Goal: Information Seeking & Learning: Learn about a topic

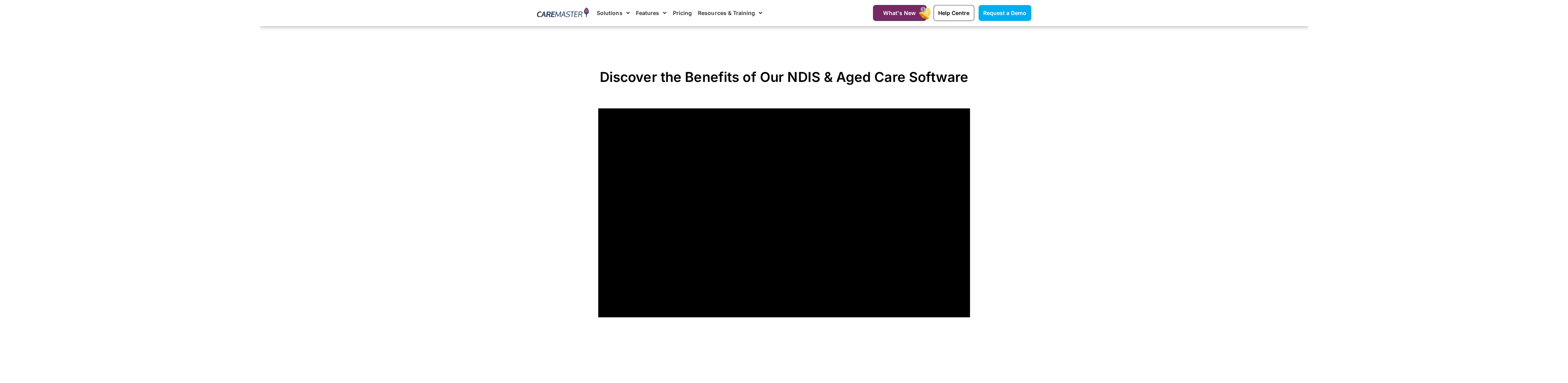
scroll to position [654, 0]
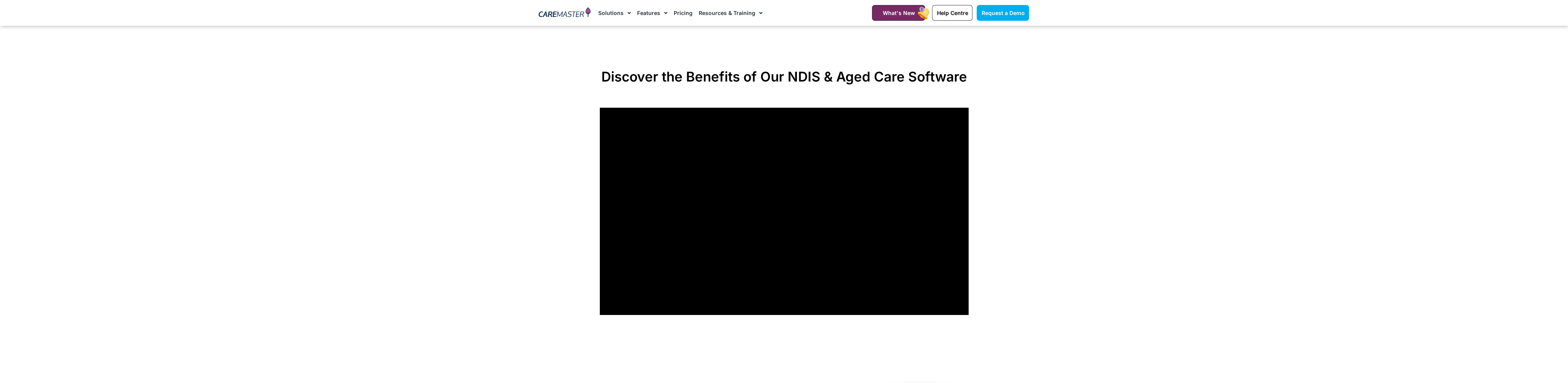
click at [1040, 199] on section "Discover the Benefits of Our NDIS & Aged Care Software" at bounding box center [784, 191] width 1568 height 254
drag, startPoint x: 108, startPoint y: 2, endPoint x: 1157, endPoint y: 285, distance: 1086.5
click at [1040, 285] on section "Discover the Benefits of Our NDIS & Aged Care Software" at bounding box center [784, 191] width 1568 height 254
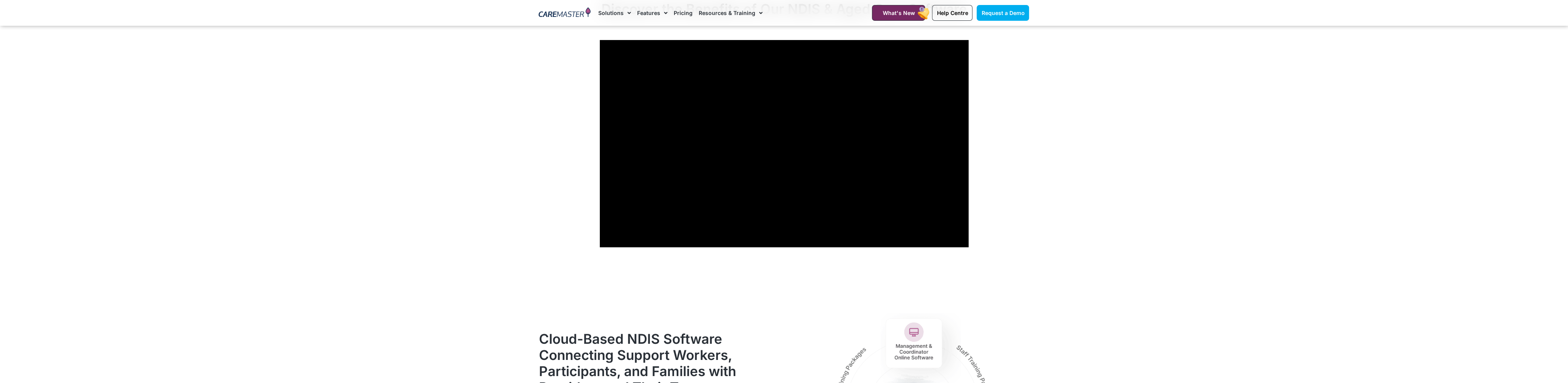
scroll to position [731, 0]
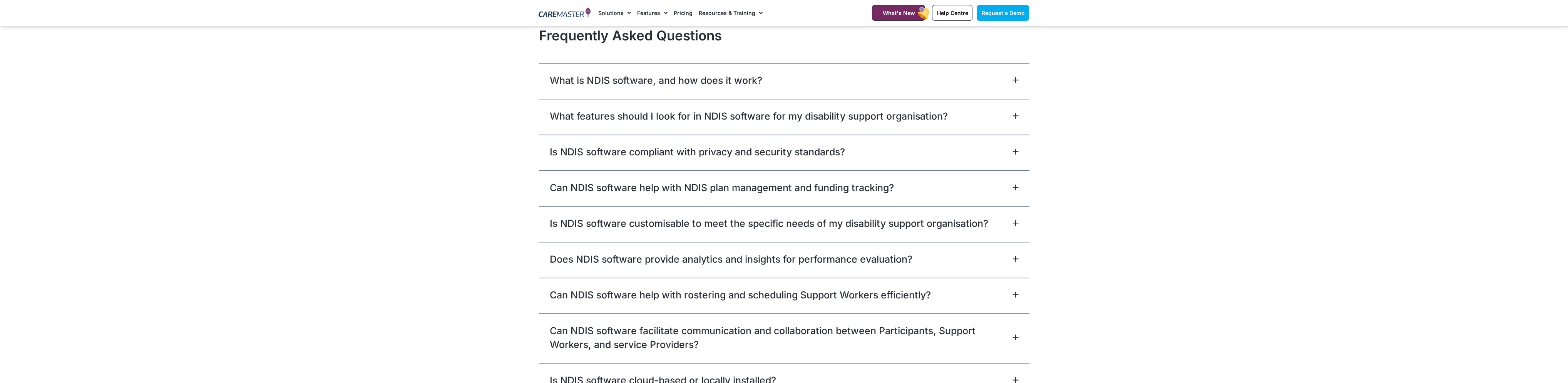
scroll to position [2232, 0]
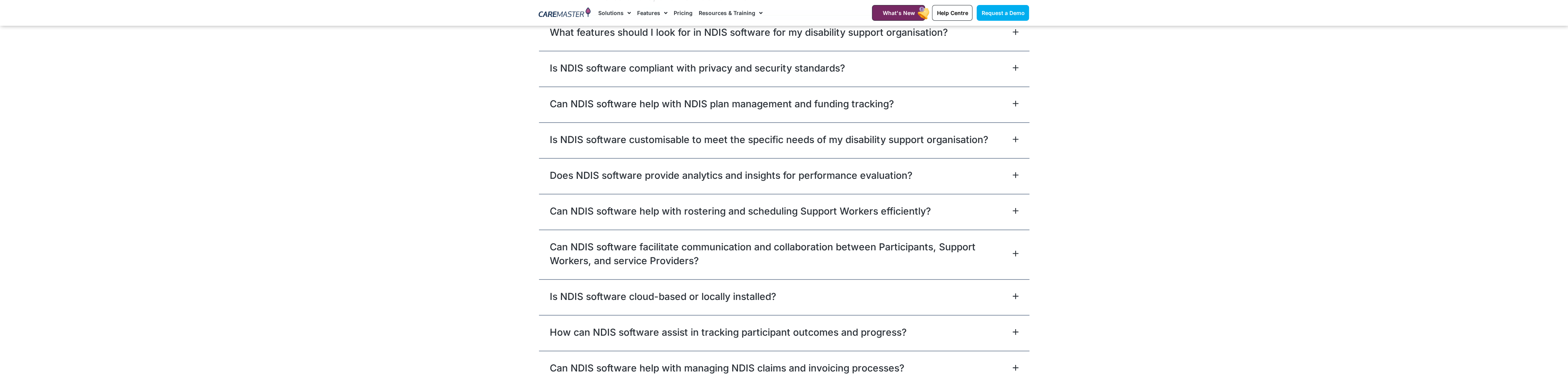
click at [716, 213] on link "Can NDIS software help with rostering and scheduling Support Workers efficientl…" at bounding box center [740, 211] width 381 height 14
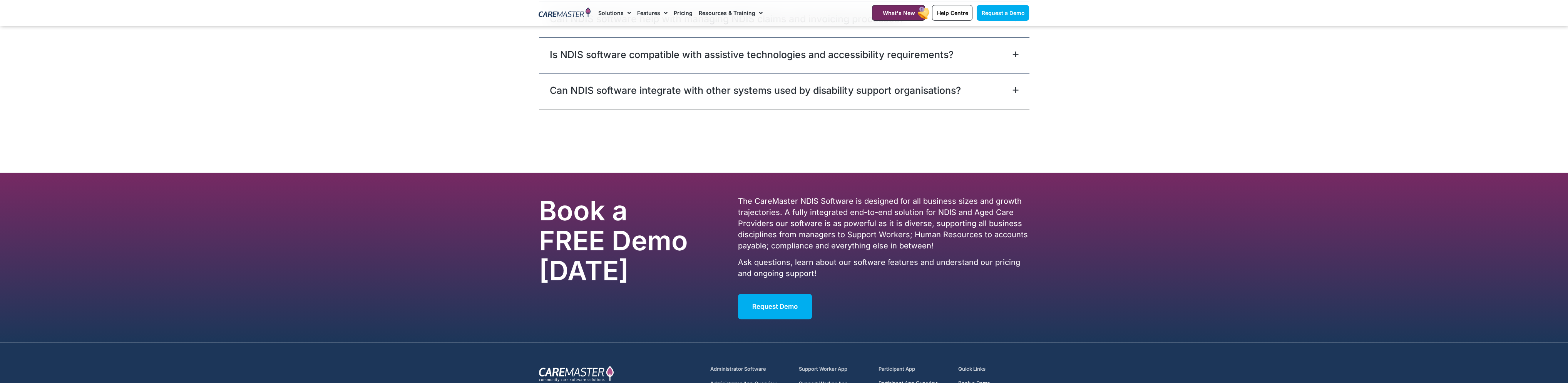
scroll to position [2694, 0]
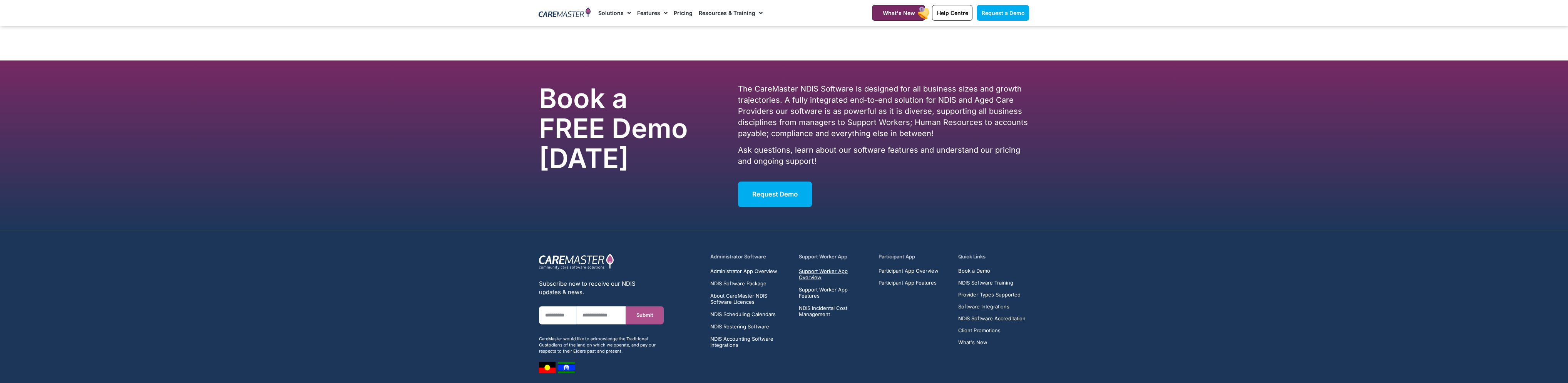
click at [814, 271] on span "Support Worker App Overview" at bounding box center [834, 274] width 71 height 12
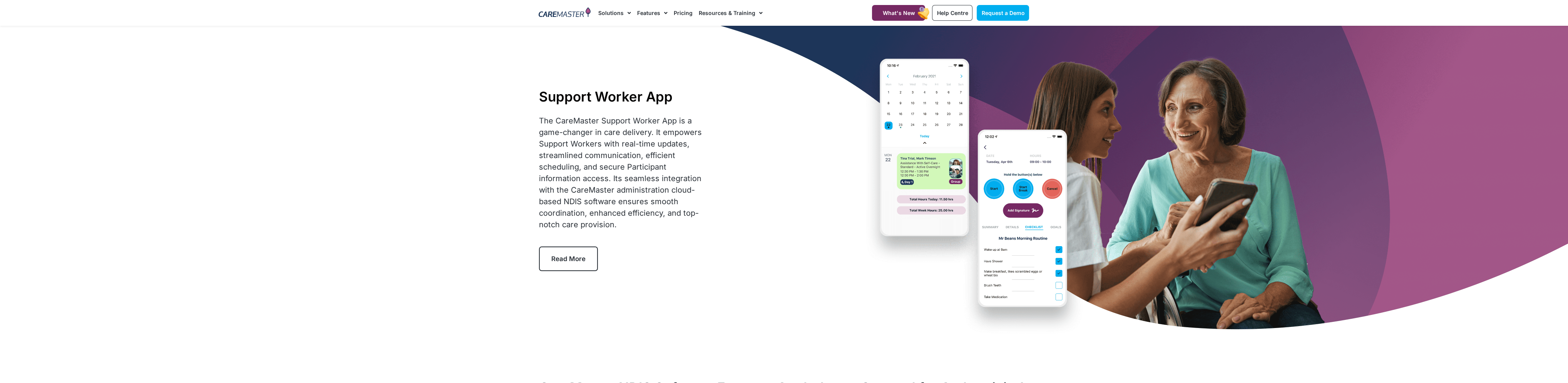
click at [1022, 212] on div "Support Worker App The CareMaster Support Worker App is a game-changer in care …" at bounding box center [784, 179] width 498 height 308
click at [1024, 188] on div "Support Worker App The CareMaster Support Worker App is a game-changer in care …" at bounding box center [784, 179] width 498 height 308
click at [1012, 228] on div "Support Worker App The CareMaster Support Worker App is a game-changer in care …" at bounding box center [784, 179] width 498 height 308
click at [629, 12] on span "Menu" at bounding box center [628, 13] width 7 height 13
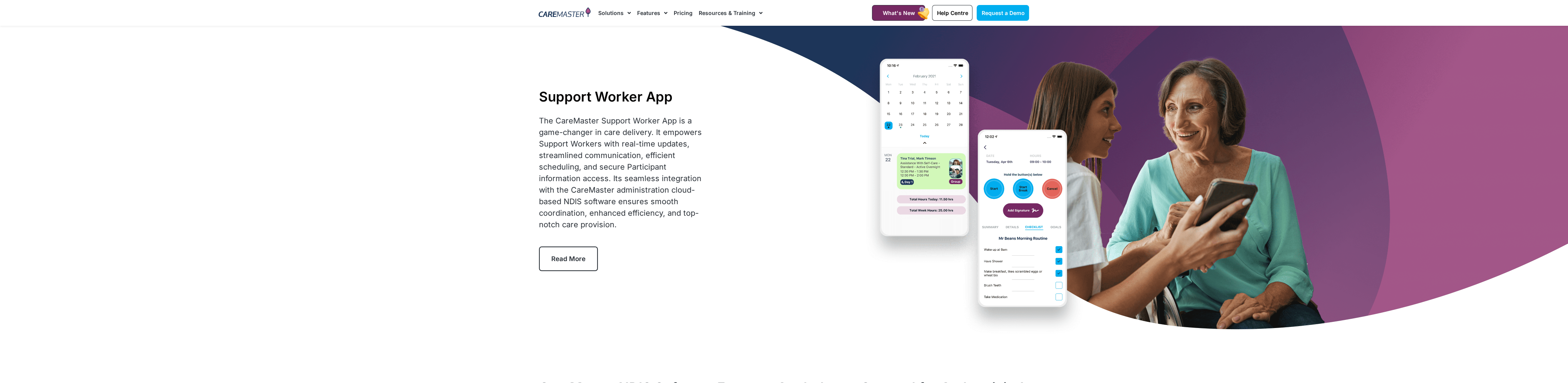
click at [686, 13] on link "Pricing" at bounding box center [683, 13] width 19 height 26
click at [568, 11] on img at bounding box center [564, 13] width 52 height 12
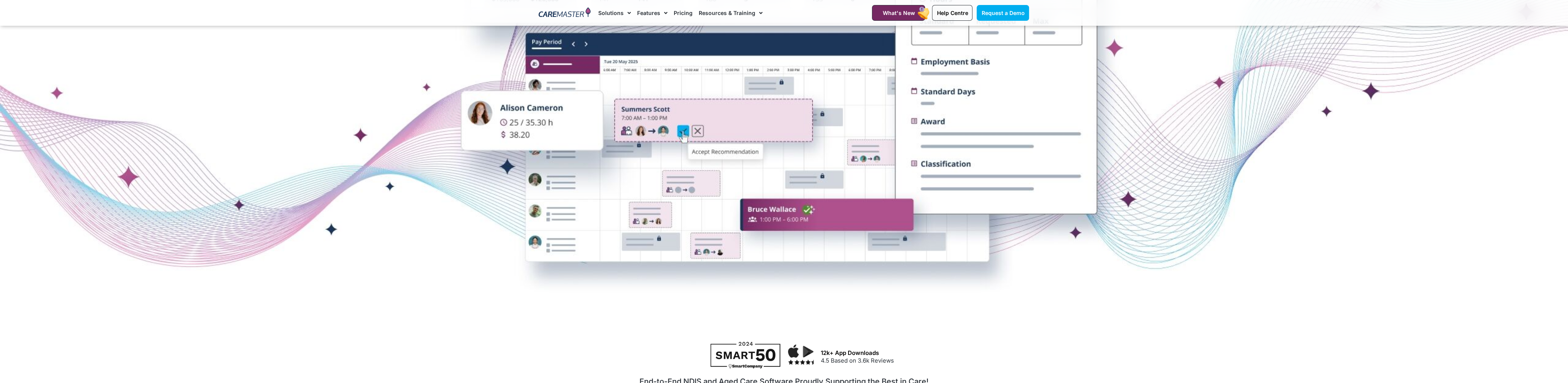
scroll to position [116, 0]
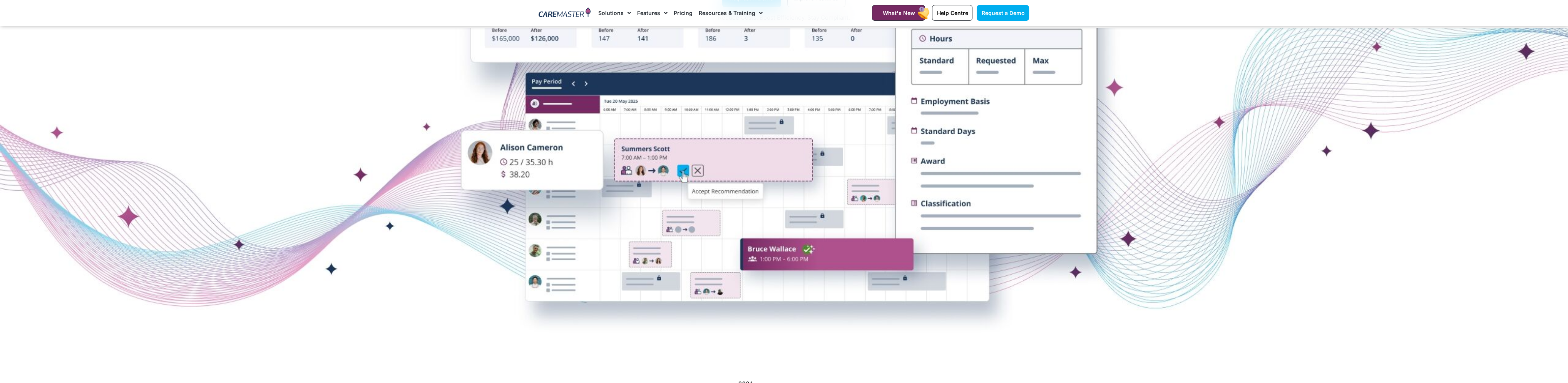
click at [436, 297] on div at bounding box center [784, 201] width 1568 height 269
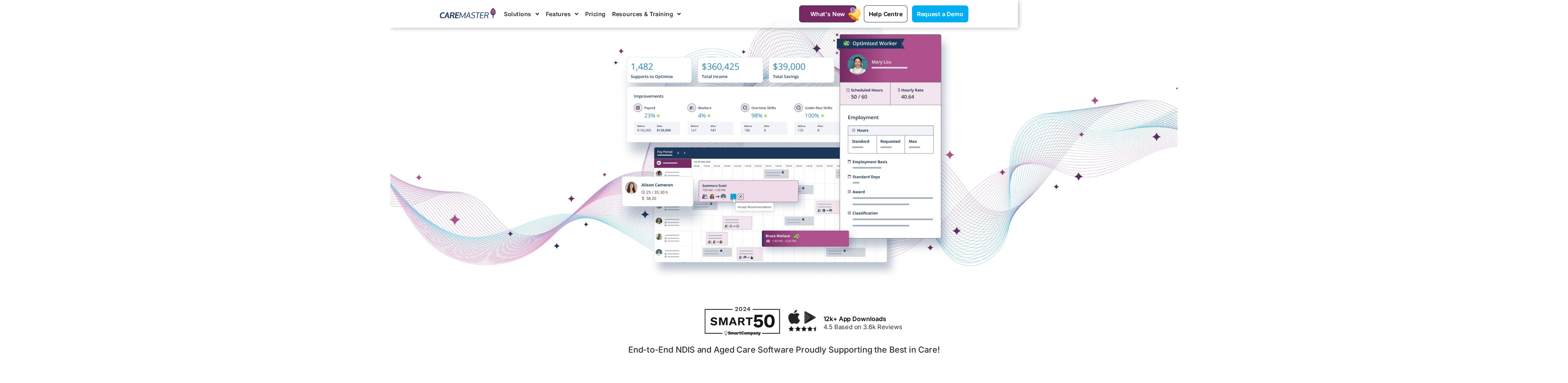
scroll to position [129, 0]
